Goal: Information Seeking & Learning: Learn about a topic

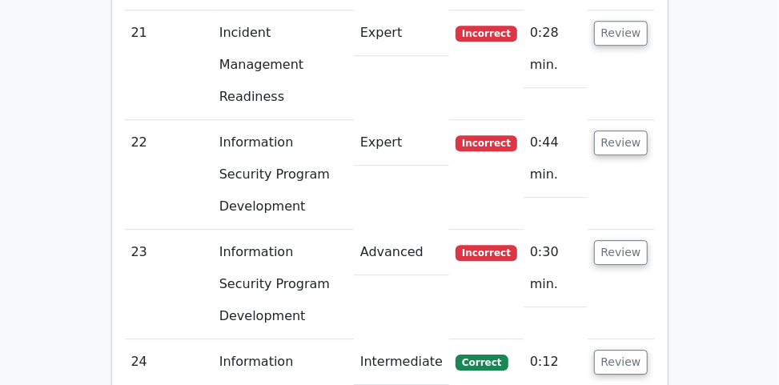
scroll to position [4133, 0]
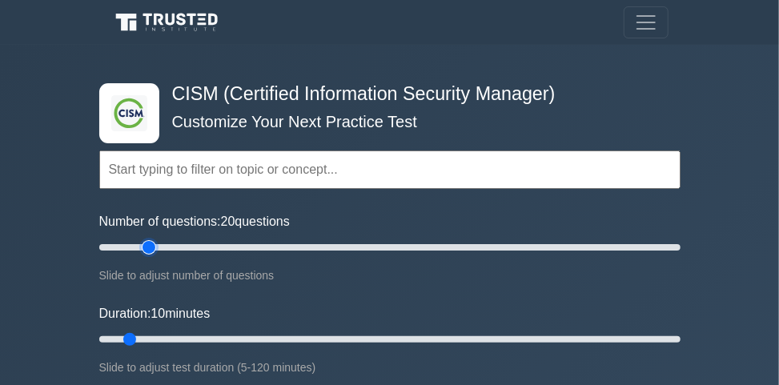
type input "20"
click at [150, 246] on input "Number of questions: 20 questions" at bounding box center [389, 247] width 581 height 19
type input "35"
click at [257, 338] on input "Duration: 10 minutes" at bounding box center [389, 339] width 581 height 19
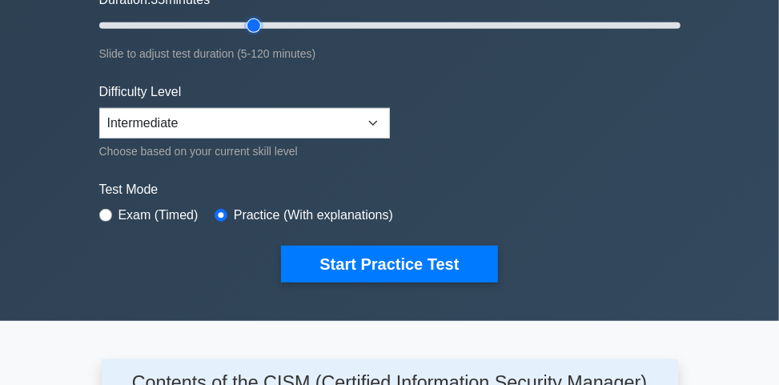
scroll to position [320, 0]
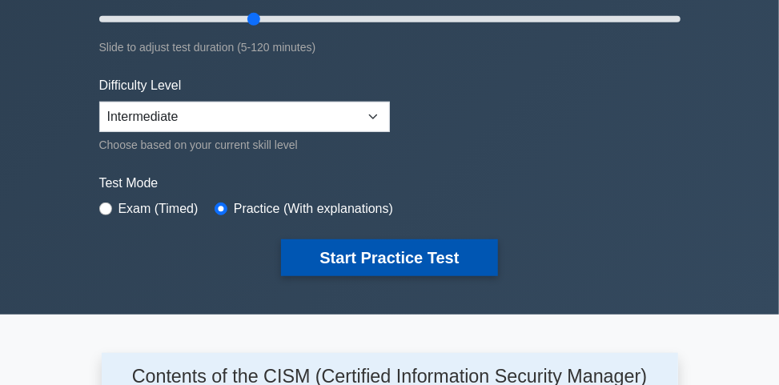
click at [338, 257] on button "Start Practice Test" at bounding box center [389, 257] width 216 height 37
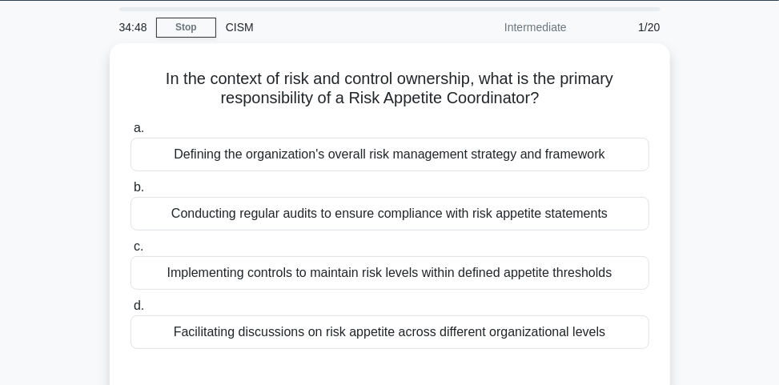
scroll to position [64, 0]
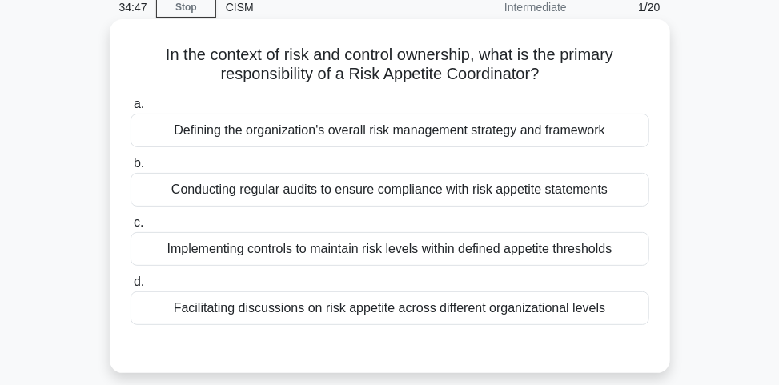
click at [565, 267] on div "a. Defining the organization's overall risk management strategy and framework b…" at bounding box center [390, 209] width 538 height 237
click at [567, 256] on div "Implementing controls to maintain risk levels within defined appetite thresholds" at bounding box center [389, 249] width 519 height 34
click at [130, 228] on input "c. Implementing controls to maintain risk levels within defined appetite thresh…" at bounding box center [130, 223] width 0 height 10
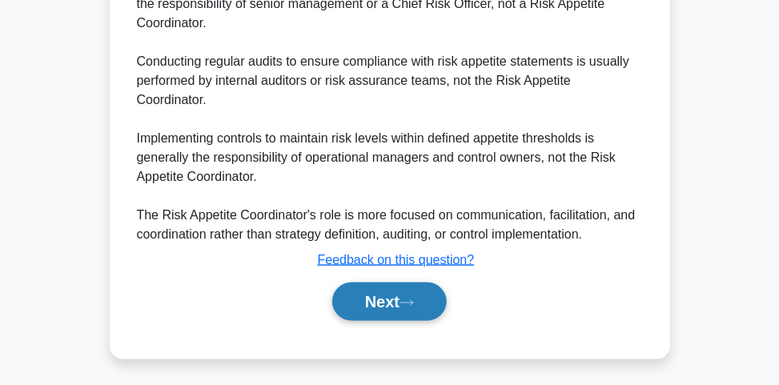
click at [414, 300] on icon at bounding box center [406, 303] width 14 height 9
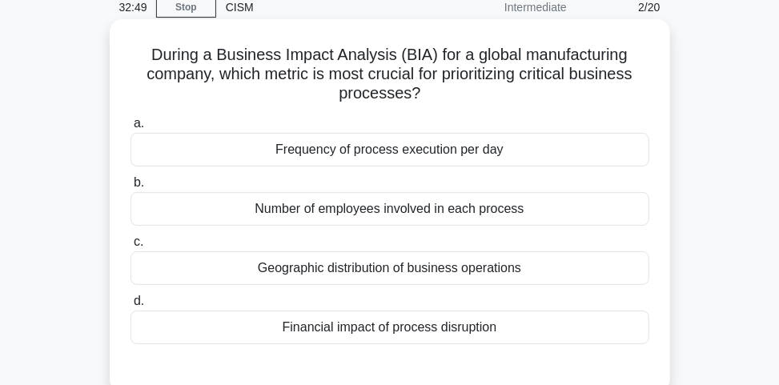
click at [497, 322] on div "Financial impact of process disruption" at bounding box center [389, 328] width 519 height 34
click at [130, 307] on input "d. Financial impact of process disruption" at bounding box center [130, 301] width 0 height 10
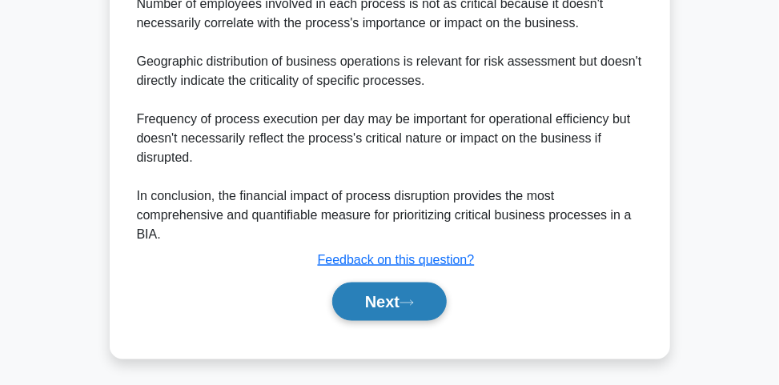
click at [418, 289] on button "Next" at bounding box center [389, 302] width 114 height 38
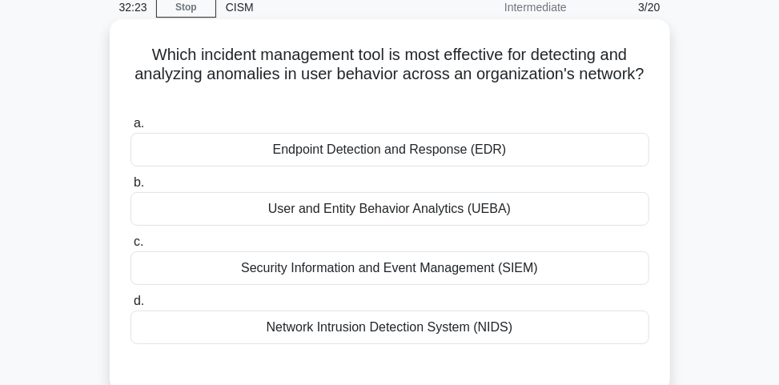
click at [504, 148] on div "Endpoint Detection and Response (EDR)" at bounding box center [389, 150] width 519 height 34
click at [130, 129] on input "a. Endpoint Detection and Response (EDR)" at bounding box center [130, 123] width 0 height 10
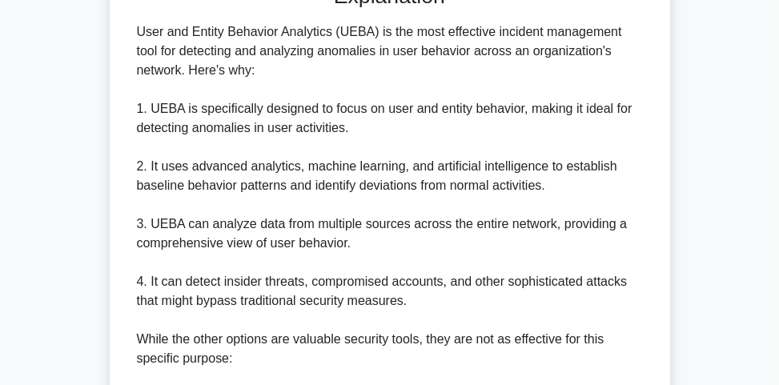
scroll to position [384, 0]
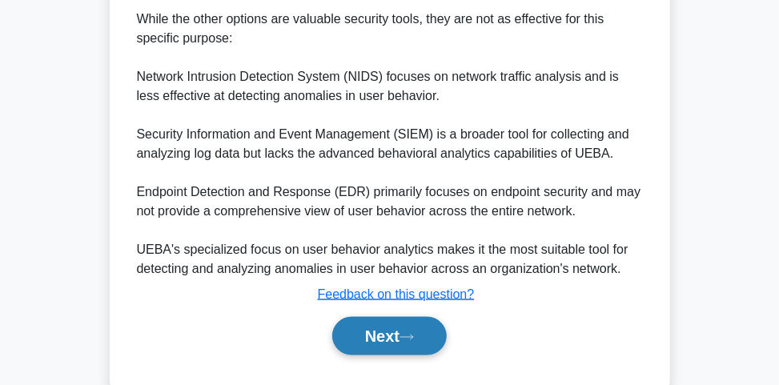
click at [395, 327] on button "Next" at bounding box center [389, 336] width 114 height 38
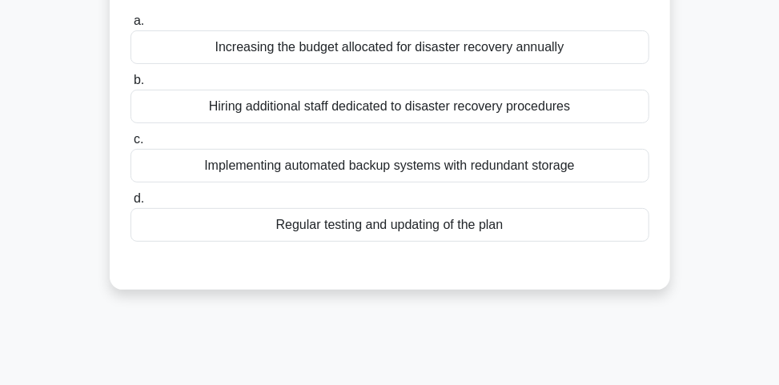
scroll to position [151, 0]
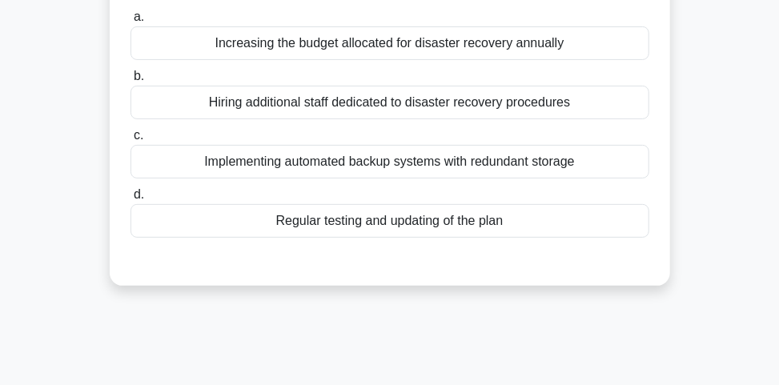
click at [334, 212] on div "Regular testing and updating of the plan" at bounding box center [389, 221] width 519 height 34
click at [130, 200] on input "d. Regular testing and updating of the plan" at bounding box center [130, 195] width 0 height 10
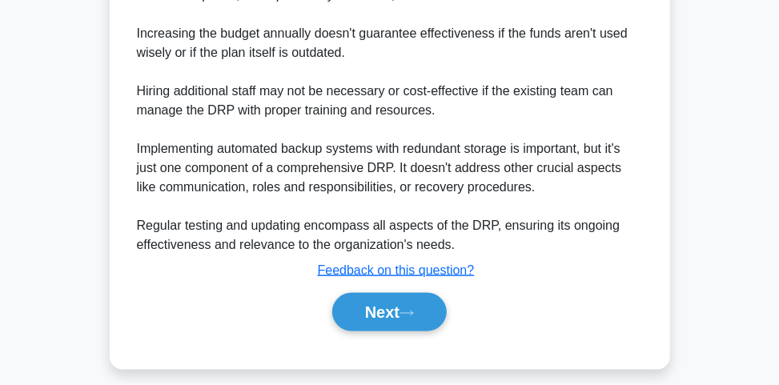
scroll to position [724, 0]
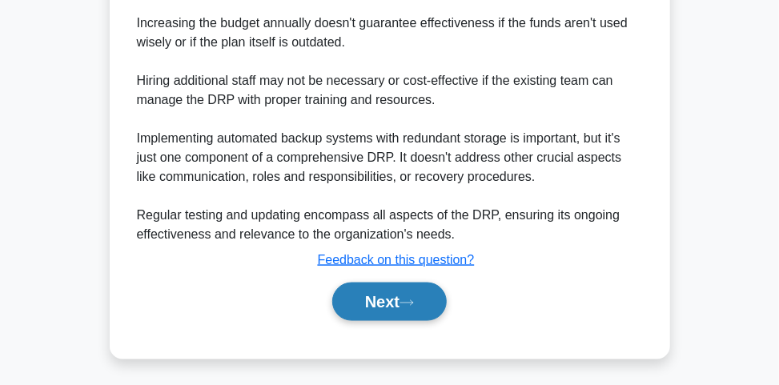
click at [351, 297] on button "Next" at bounding box center [389, 302] width 114 height 38
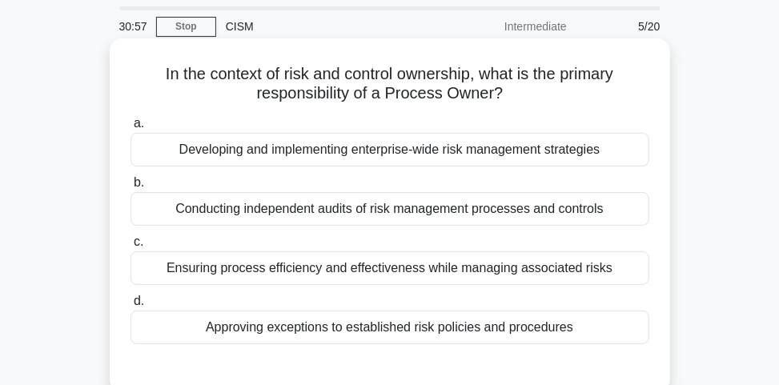
scroll to position [64, 0]
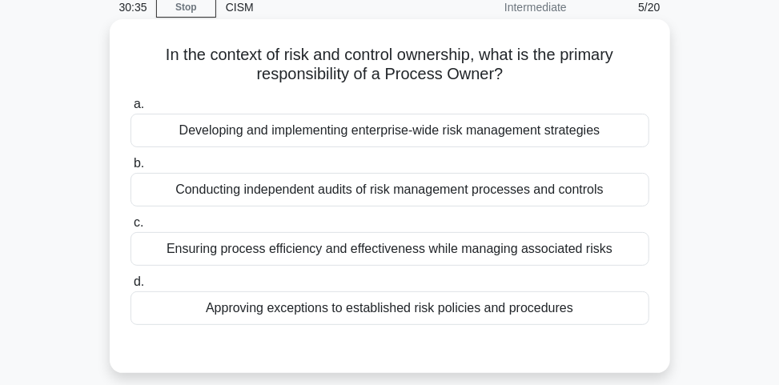
click at [549, 250] on div "Ensuring process efficiency and effectiveness while managing associated risks" at bounding box center [389, 249] width 519 height 34
click at [130, 228] on input "c. Ensuring process efficiency and effectiveness while managing associated risks" at bounding box center [130, 223] width 0 height 10
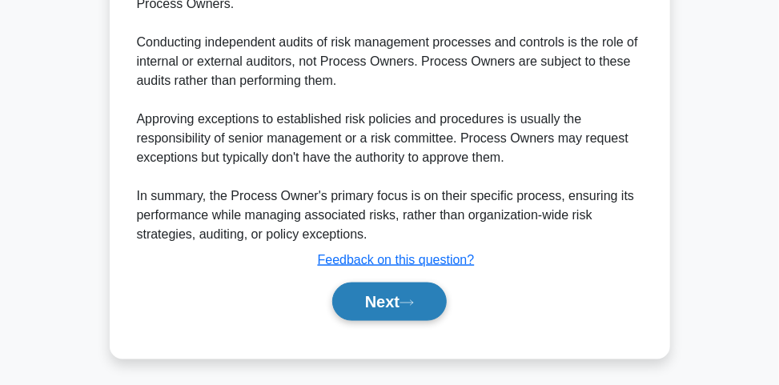
click at [408, 299] on icon at bounding box center [406, 303] width 14 height 9
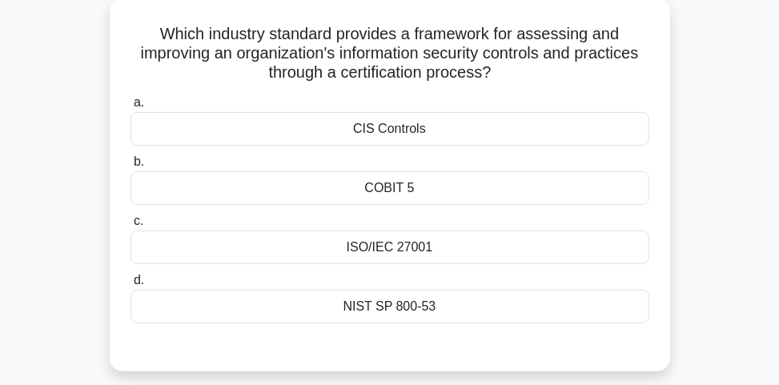
scroll to position [87, 0]
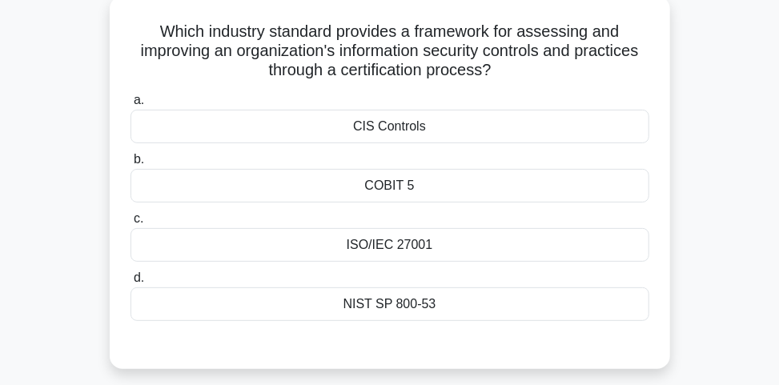
click at [498, 260] on div "a. CIS Controls b. COBIT 5 c. d." at bounding box center [390, 205] width 538 height 237
click at [500, 252] on div "ISO/IEC 27001" at bounding box center [389, 245] width 519 height 34
click at [130, 224] on input "c. ISO/IEC 27001" at bounding box center [130, 219] width 0 height 10
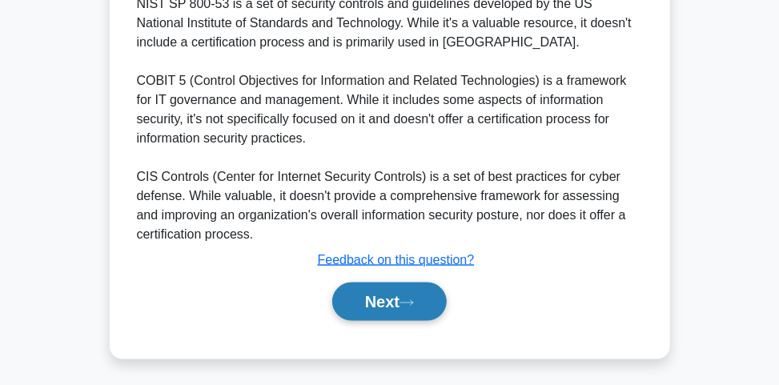
click at [430, 315] on button "Next" at bounding box center [389, 302] width 114 height 38
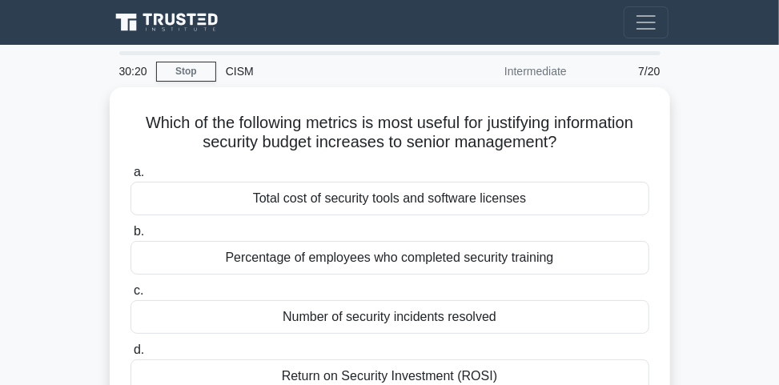
scroll to position [64, 0]
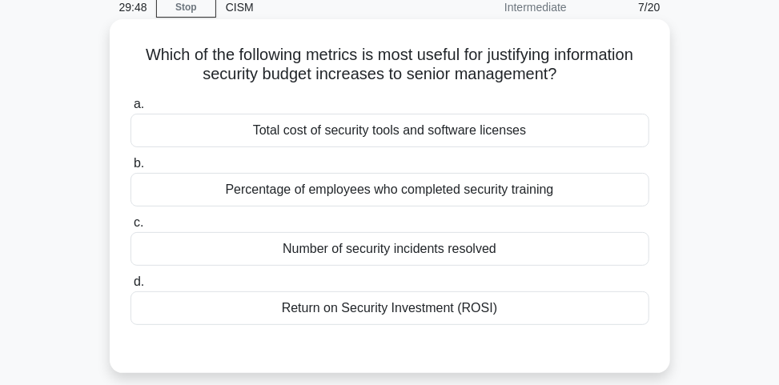
click at [359, 301] on div "Return on Security Investment (ROSI)" at bounding box center [389, 308] width 519 height 34
click at [130, 287] on input "d. Return on Security Investment (ROSI)" at bounding box center [130, 282] width 0 height 10
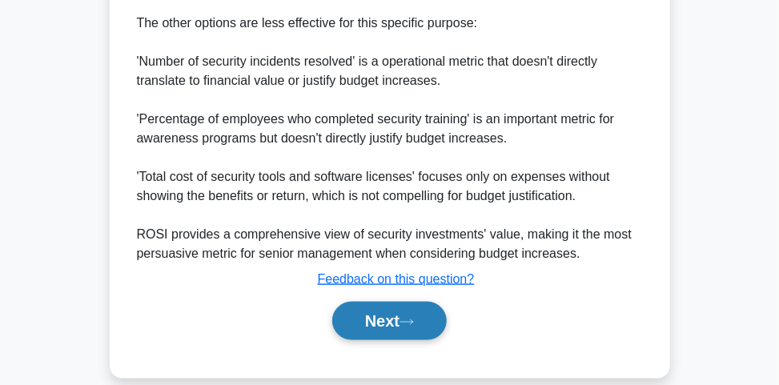
click at [356, 302] on button "Next" at bounding box center [389, 321] width 114 height 38
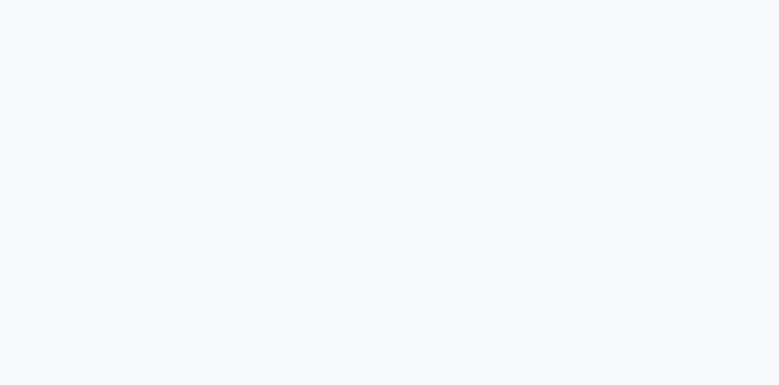
scroll to position [0, 0]
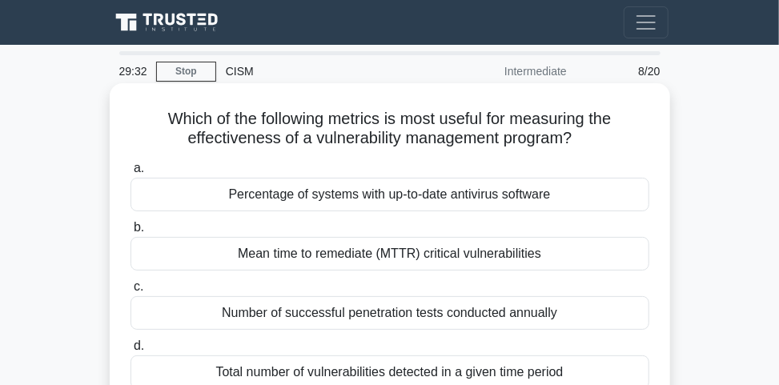
click at [361, 256] on div "Mean time to remediate (MTTR) critical vulnerabilities" at bounding box center [389, 254] width 519 height 34
click at [130, 233] on input "b. Mean time to remediate (MTTR) critical vulnerabilities" at bounding box center [130, 228] width 0 height 10
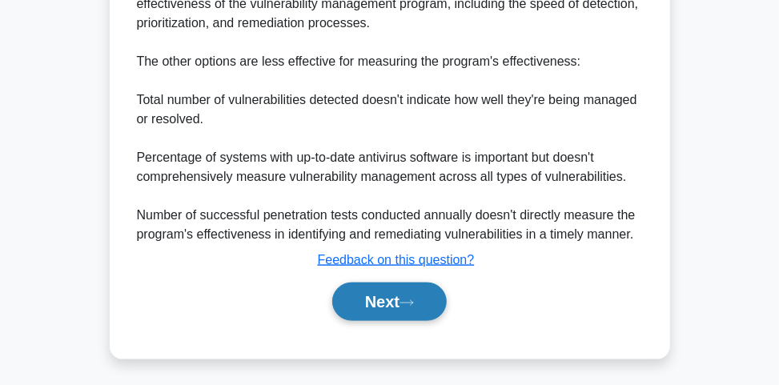
click at [361, 295] on button "Next" at bounding box center [389, 302] width 114 height 38
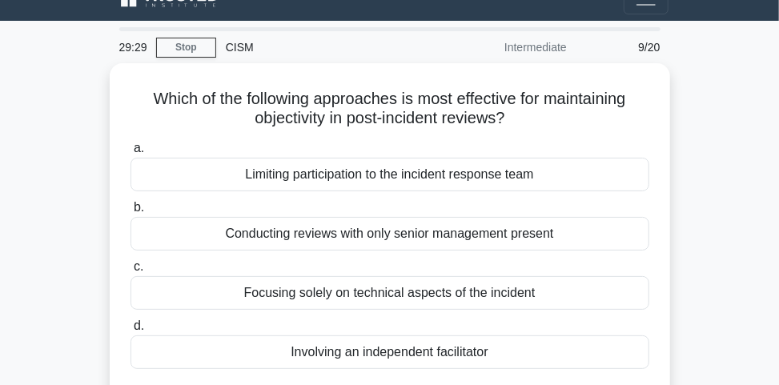
scroll to position [23, 0]
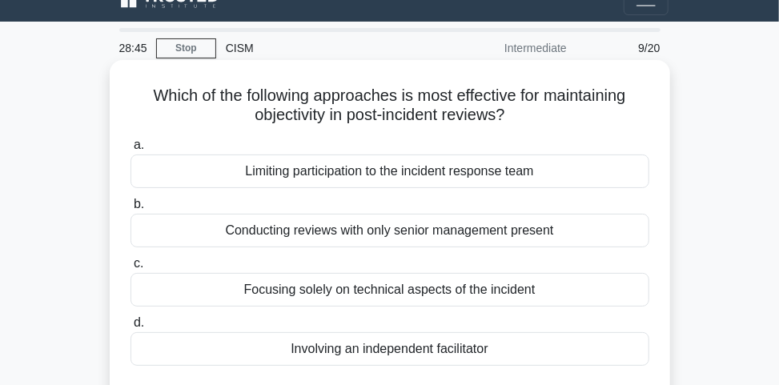
click at [386, 164] on div "Limiting participation to the incident response team" at bounding box center [389, 172] width 519 height 34
click at [130, 150] on input "a. Limiting participation to the incident response team" at bounding box center [130, 145] width 0 height 10
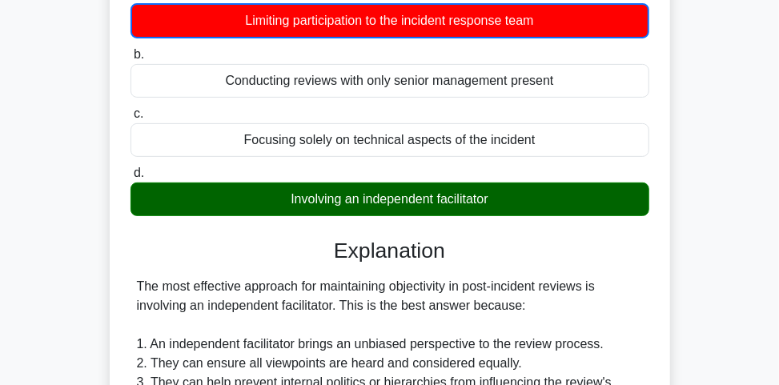
scroll to position [726, 0]
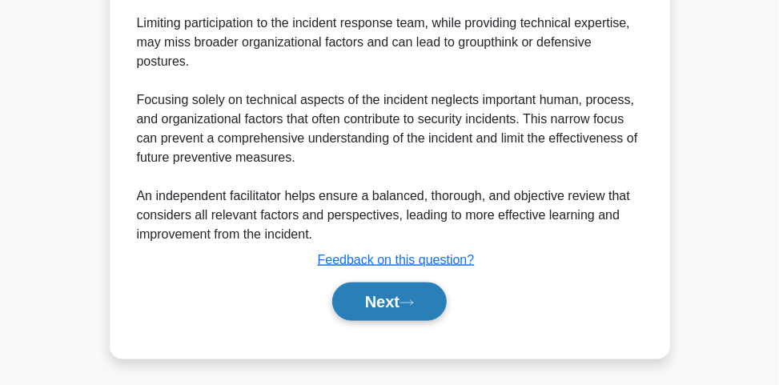
click at [406, 299] on icon at bounding box center [406, 303] width 14 height 9
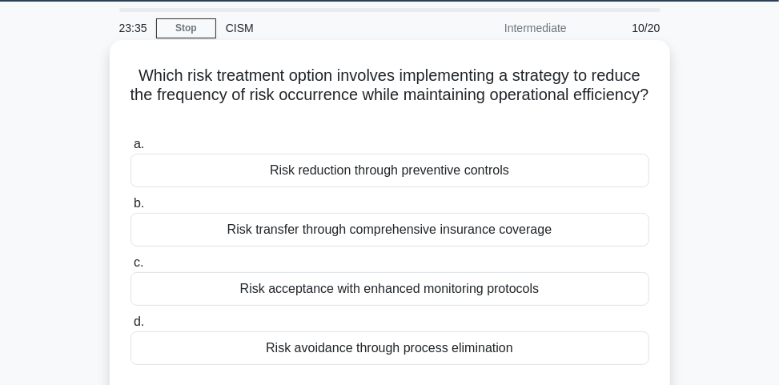
scroll to position [64, 0]
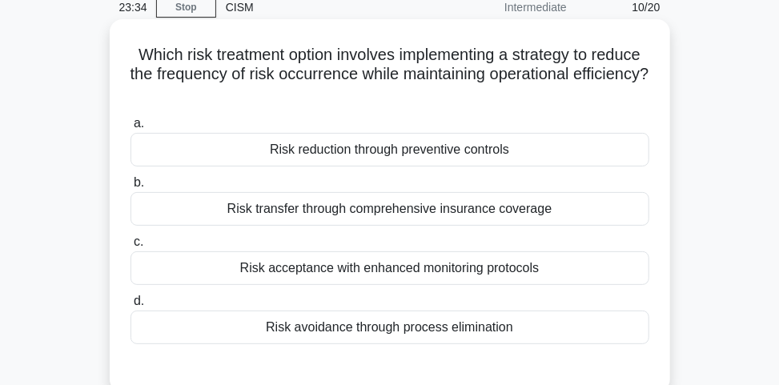
click at [480, 152] on div "Risk reduction through preventive controls" at bounding box center [389, 150] width 519 height 34
click at [130, 129] on input "a. Risk reduction through preventive controls" at bounding box center [130, 123] width 0 height 10
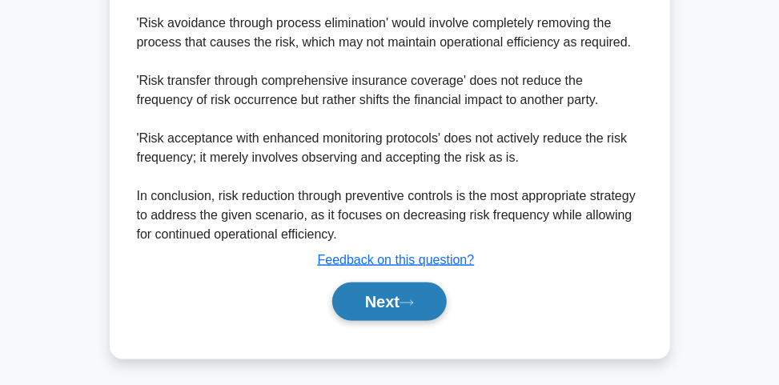
click at [420, 288] on button "Next" at bounding box center [389, 302] width 114 height 38
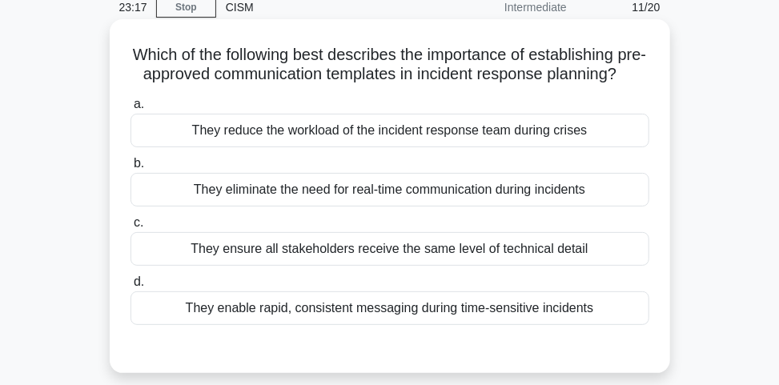
click at [490, 325] on div "They enable rapid, consistent messaging during time-sensitive incidents" at bounding box center [389, 308] width 519 height 34
click at [130, 287] on input "d. They enable rapid, consistent messaging during time-sensitive incidents" at bounding box center [130, 282] width 0 height 10
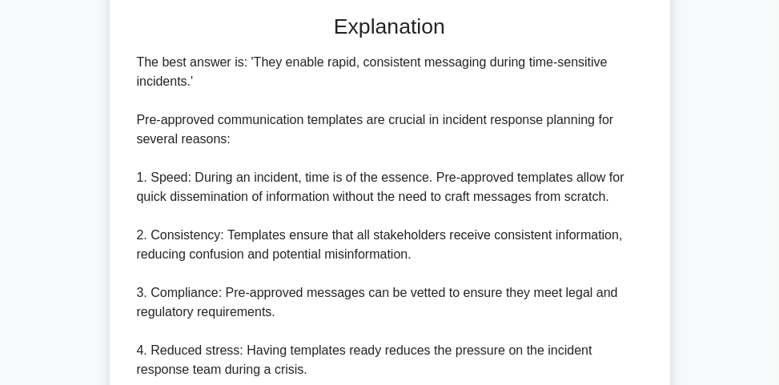
scroll to position [769, 0]
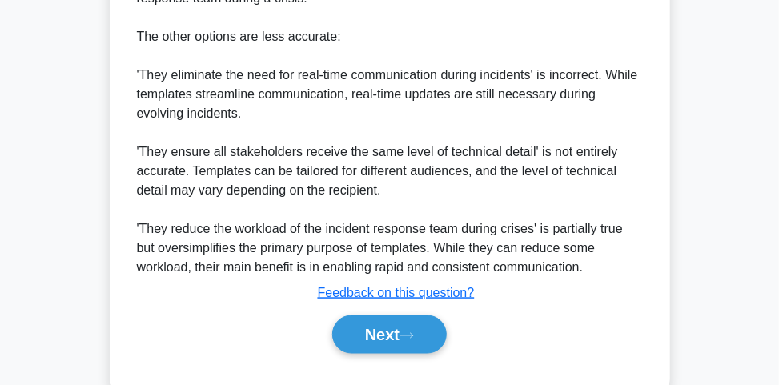
click at [394, 360] on div "Next" at bounding box center [389, 334] width 519 height 51
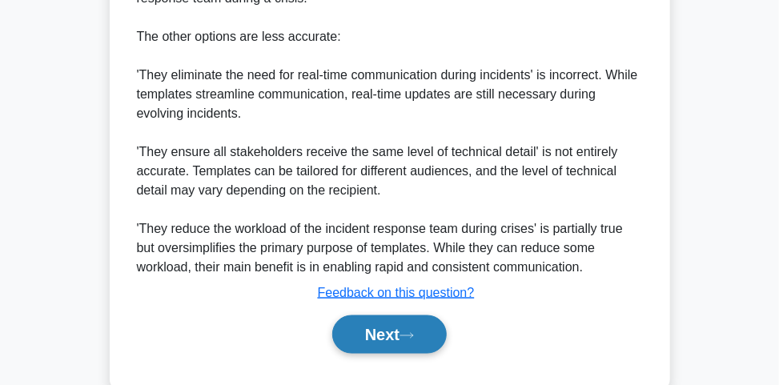
click at [397, 348] on button "Next" at bounding box center [389, 334] width 114 height 38
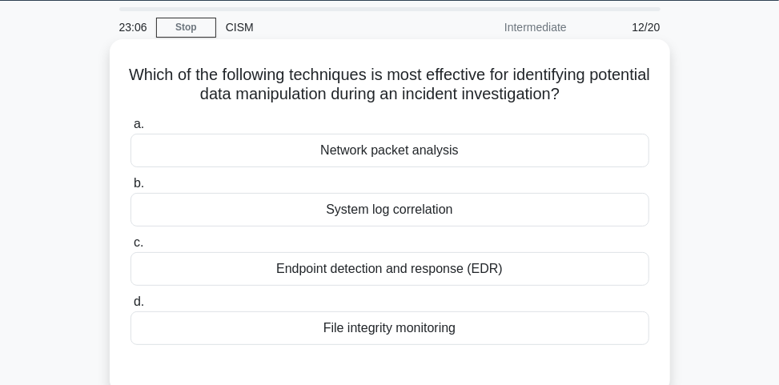
scroll to position [64, 0]
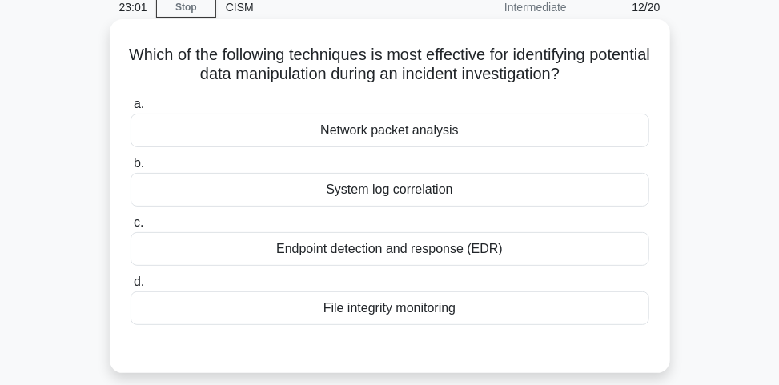
click at [434, 307] on div "File integrity monitoring" at bounding box center [389, 308] width 519 height 34
click at [130, 287] on input "d. File integrity monitoring" at bounding box center [130, 282] width 0 height 10
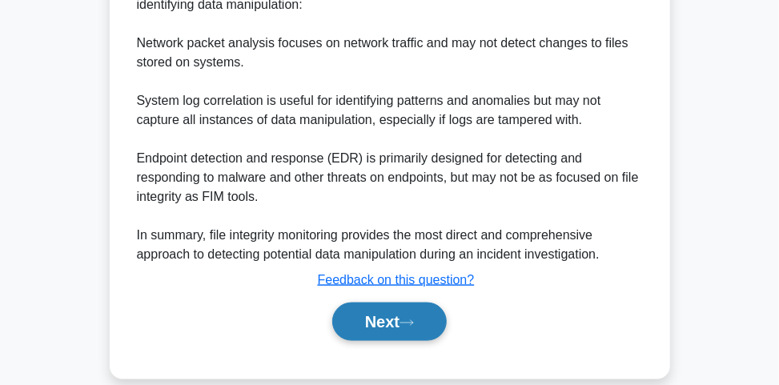
click at [427, 317] on button "Next" at bounding box center [389, 322] width 114 height 38
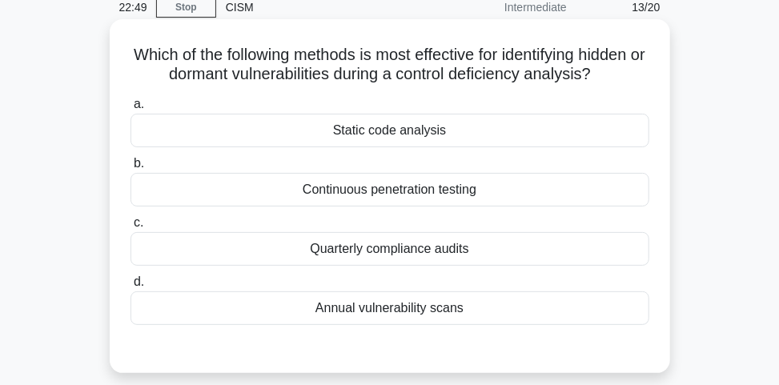
click at [411, 186] on div "Continuous penetration testing" at bounding box center [389, 190] width 519 height 34
click at [130, 169] on input "b. Continuous penetration testing" at bounding box center [130, 164] width 0 height 10
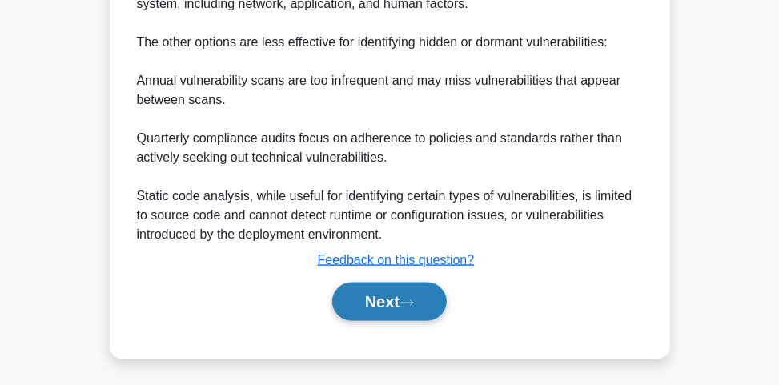
click at [438, 292] on button "Next" at bounding box center [389, 302] width 114 height 38
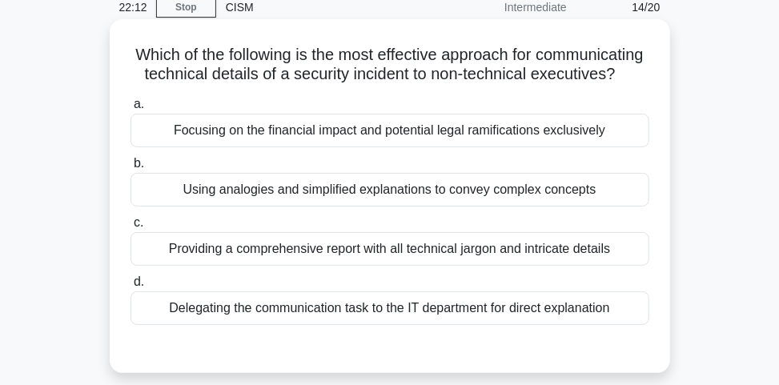
click at [472, 207] on div "Using analogies and simplified explanations to convey complex concepts" at bounding box center [389, 190] width 519 height 34
click at [130, 169] on input "b. Using analogies and simplified explanations to convey complex concepts" at bounding box center [130, 164] width 0 height 10
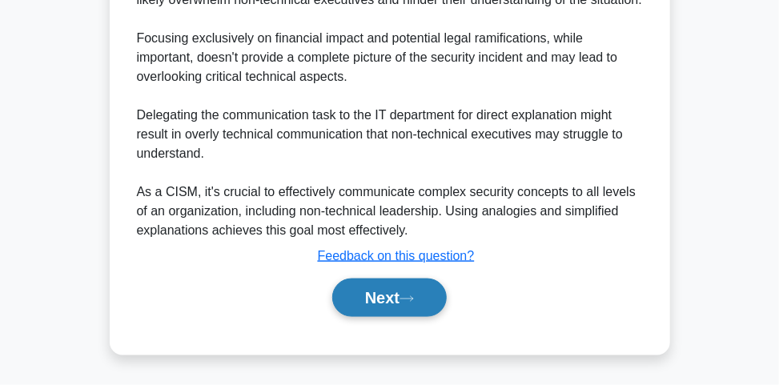
click at [418, 290] on button "Next" at bounding box center [389, 298] width 114 height 38
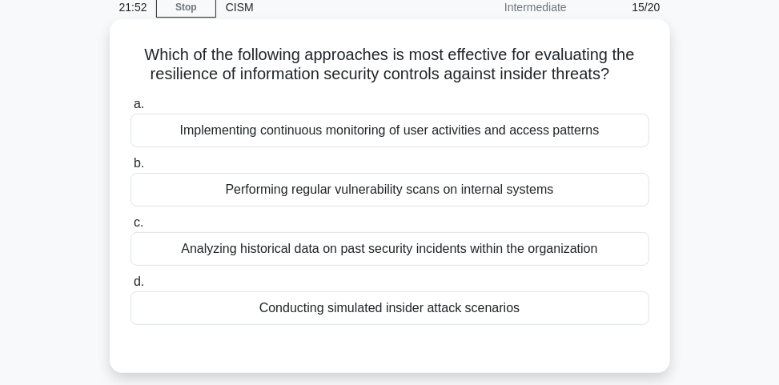
click at [424, 307] on div "Conducting simulated insider attack scenarios" at bounding box center [389, 308] width 519 height 34
click at [130, 287] on input "d. Conducting simulated insider attack scenarios" at bounding box center [130, 282] width 0 height 10
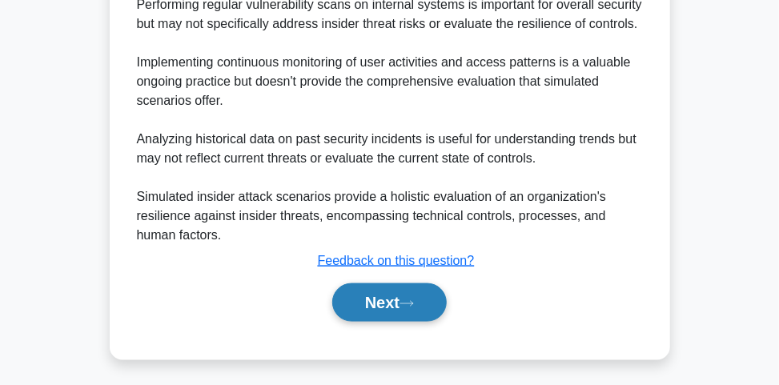
click at [415, 295] on button "Next" at bounding box center [389, 302] width 114 height 38
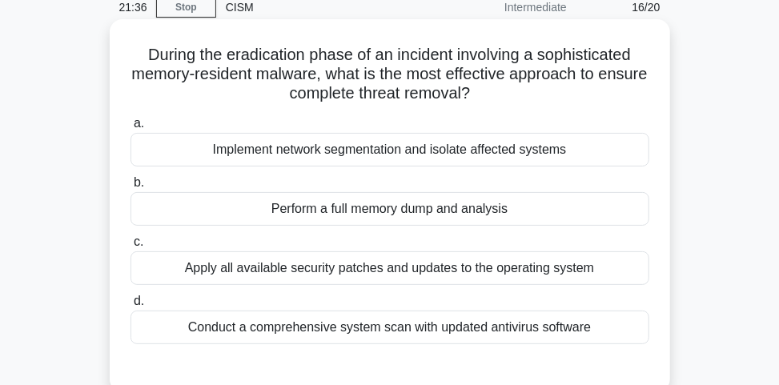
click at [389, 326] on div "Conduct a comprehensive system scan with updated antivirus software" at bounding box center [389, 328] width 519 height 34
click at [130, 307] on input "d. Conduct a comprehensive system scan with updated antivirus software" at bounding box center [130, 301] width 0 height 10
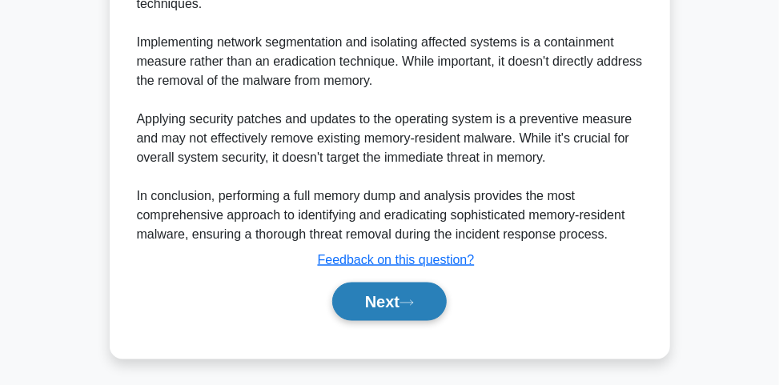
click at [402, 295] on button "Next" at bounding box center [389, 302] width 114 height 38
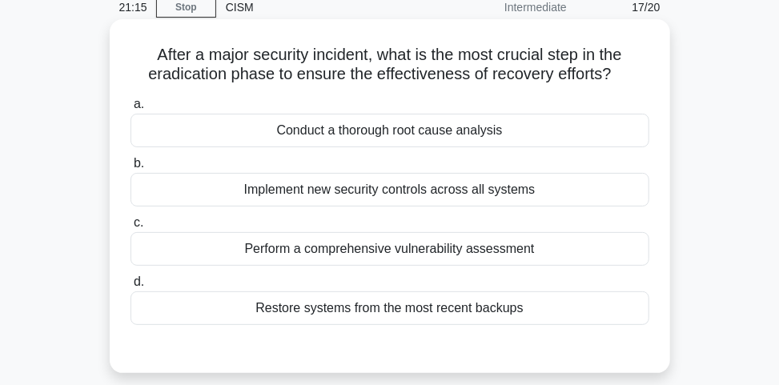
click at [414, 126] on div "Conduct a thorough root cause analysis" at bounding box center [389, 131] width 519 height 34
click at [130, 110] on input "a. Conduct a thorough root cause analysis" at bounding box center [130, 104] width 0 height 10
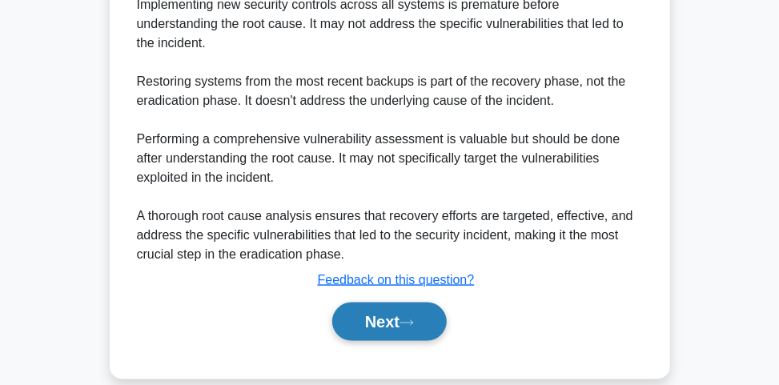
click at [409, 319] on icon at bounding box center [406, 323] width 14 height 9
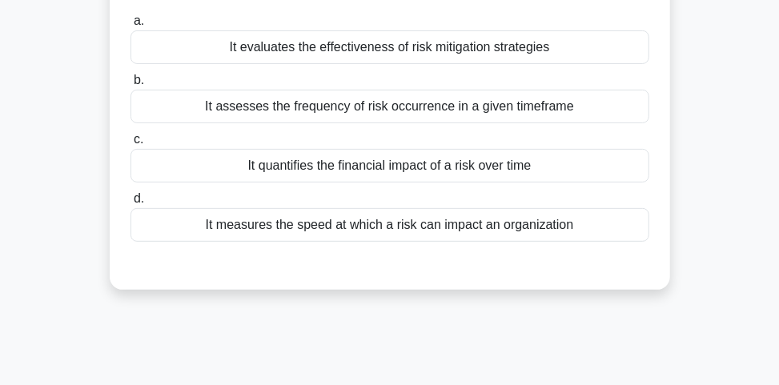
scroll to position [87, 0]
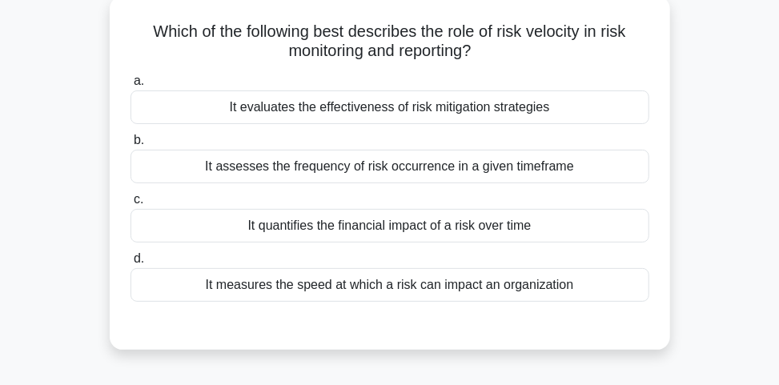
click at [542, 293] on div "It measures the speed at which a risk can impact an organization" at bounding box center [389, 285] width 519 height 34
click at [130, 264] on input "d. It measures the speed at which a risk can impact an organization" at bounding box center [130, 259] width 0 height 10
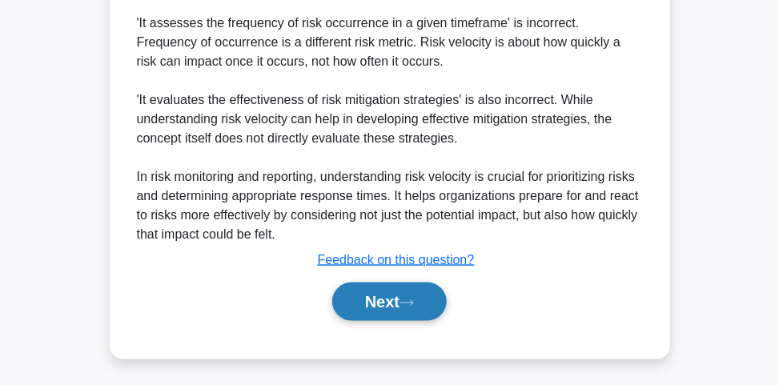
click at [432, 299] on button "Next" at bounding box center [389, 302] width 114 height 38
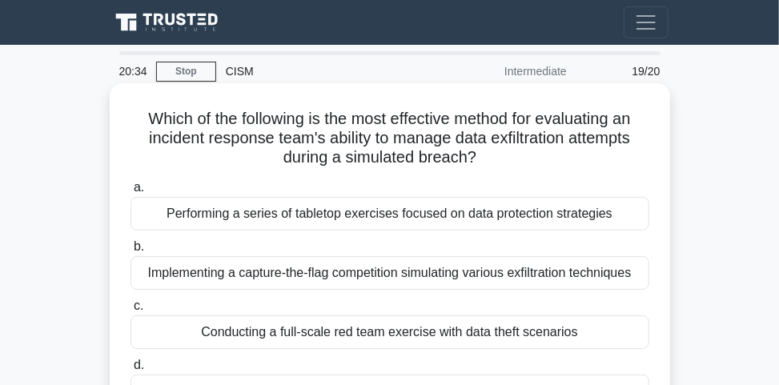
scroll to position [64, 0]
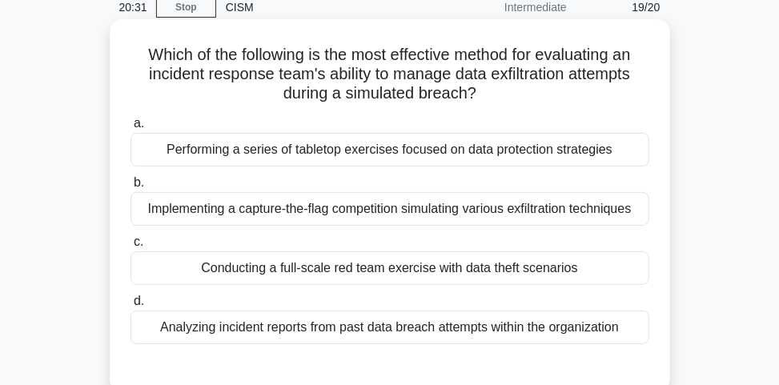
click at [431, 276] on div "Conducting a full-scale red team exercise with data theft scenarios" at bounding box center [389, 268] width 519 height 34
click at [130, 247] on input "c. Conducting a full-scale red team exercise with data theft scenarios" at bounding box center [130, 242] width 0 height 10
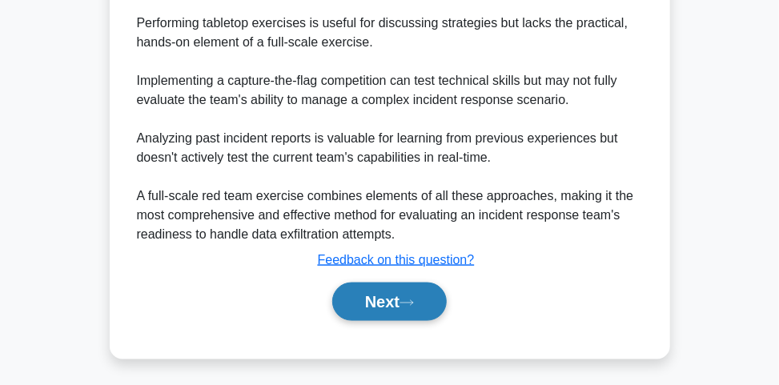
click at [409, 299] on icon at bounding box center [406, 303] width 14 height 9
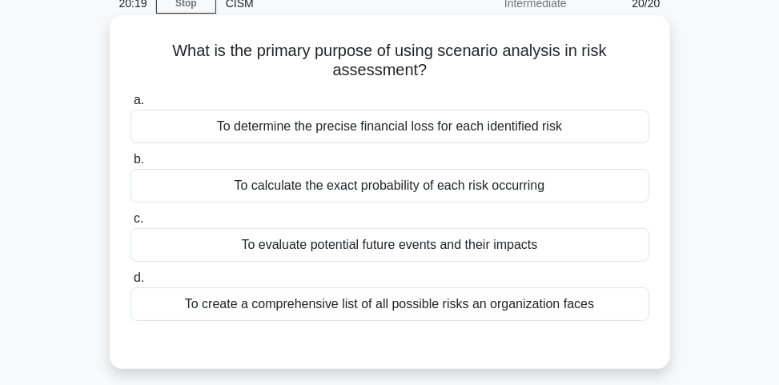
scroll to position [87, 0]
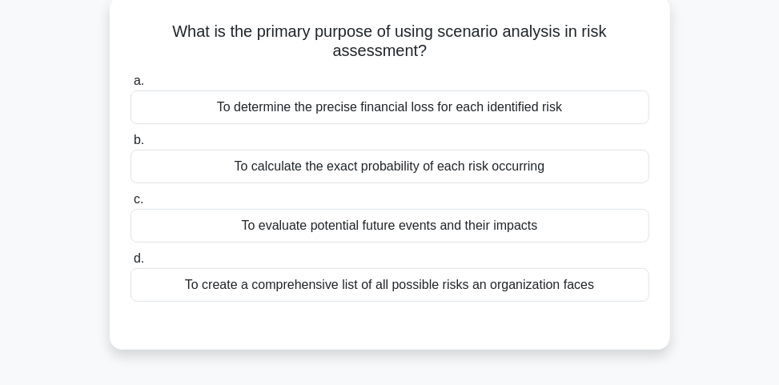
click at [431, 284] on div "To create a comprehensive list of all possible risks an organization faces" at bounding box center [389, 285] width 519 height 34
click at [130, 264] on input "d. To create a comprehensive list of all possible risks an organization faces" at bounding box center [130, 259] width 0 height 10
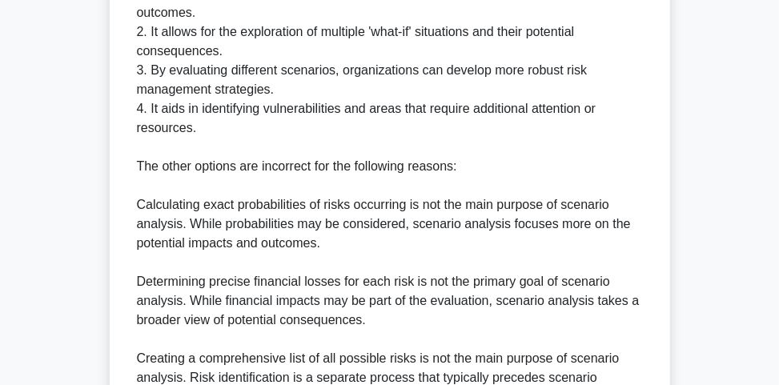
scroll to position [726, 0]
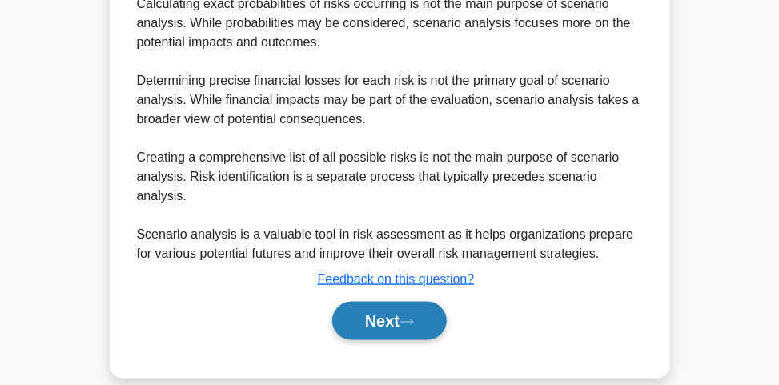
click at [411, 309] on button "Next" at bounding box center [389, 321] width 114 height 38
click at [394, 303] on button "Next" at bounding box center [389, 321] width 114 height 38
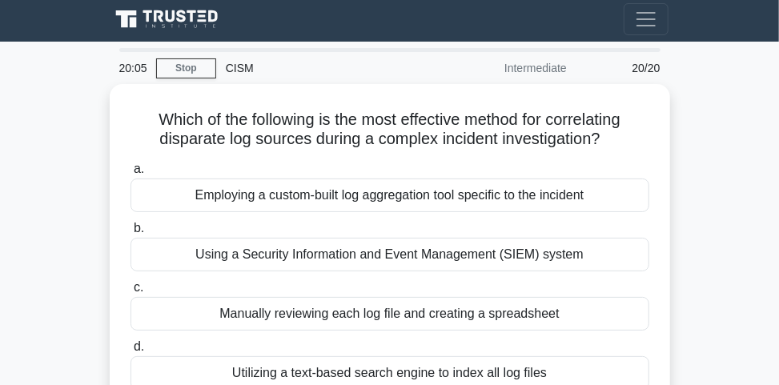
scroll to position [0, 0]
